Goal: Navigation & Orientation: Find specific page/section

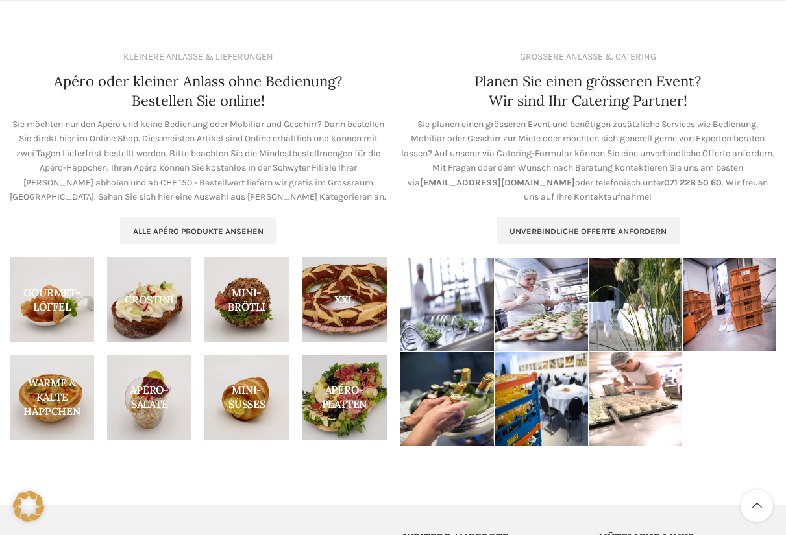
scroll to position [669, 0]
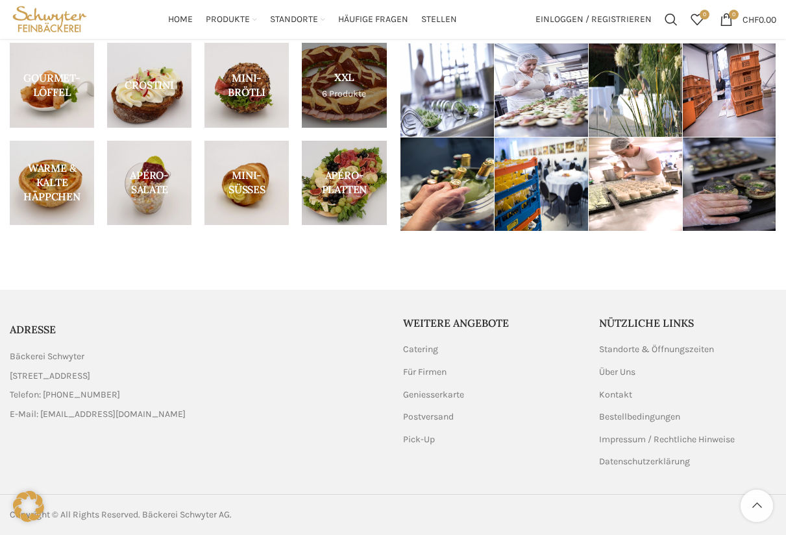
click at [352, 78] on link "Product category xxl" at bounding box center [344, 85] width 84 height 84
click at [346, 99] on link "Product category xxl" at bounding box center [344, 85] width 84 height 84
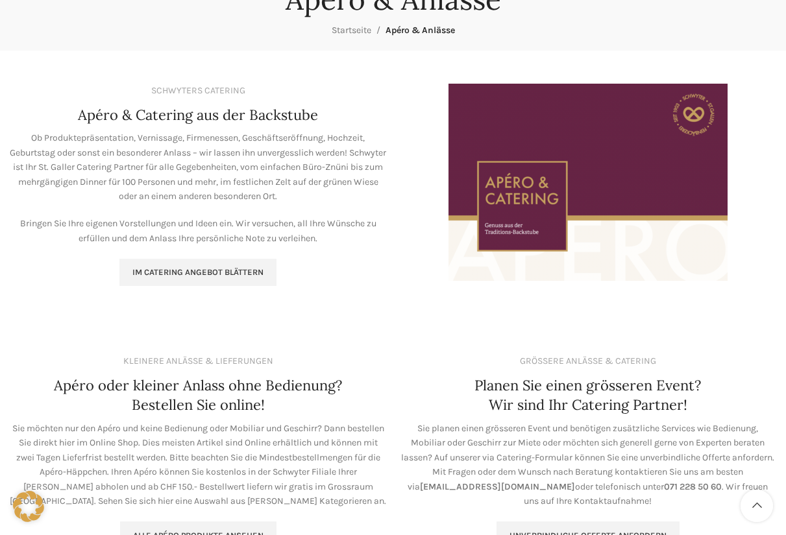
scroll to position [0, 0]
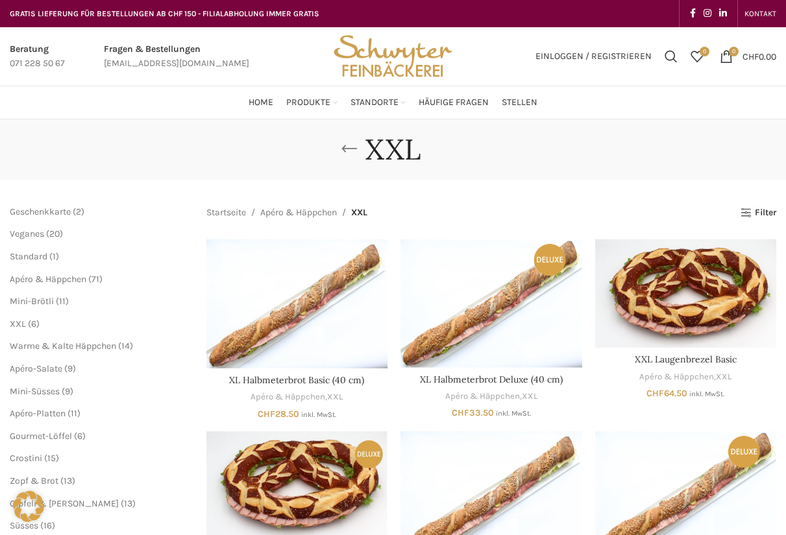
click at [352, 150] on link "Go back" at bounding box center [349, 149] width 32 height 26
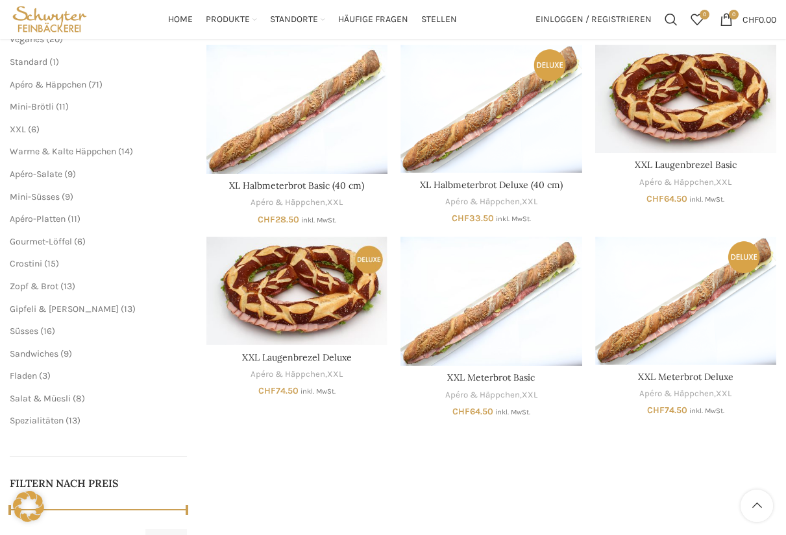
scroll to position [130, 0]
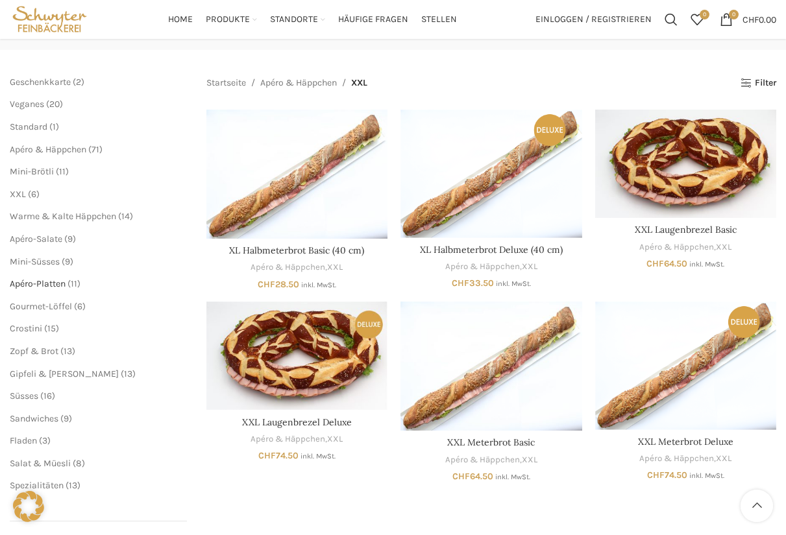
click at [51, 286] on span "Apéro-Platten" at bounding box center [38, 283] width 56 height 11
